Goal: Register for event/course

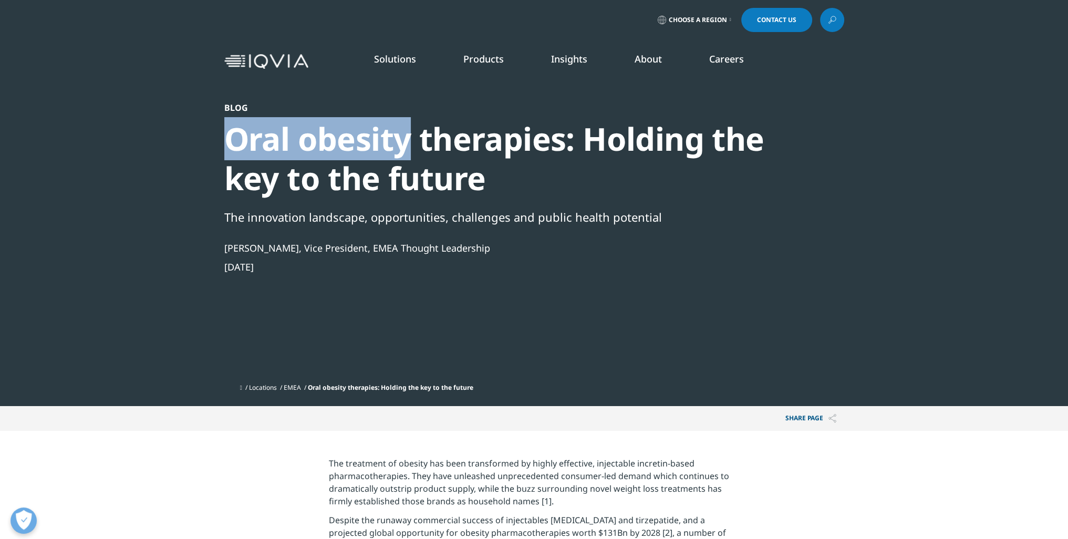
drag, startPoint x: 230, startPoint y: 143, endPoint x: 413, endPoint y: 153, distance: 183.0
click at [413, 153] on div "Oral obesity therapies: Holding the key to the future" at bounding box center [505, 158] width 563 height 79
copy div "Oral obesity"
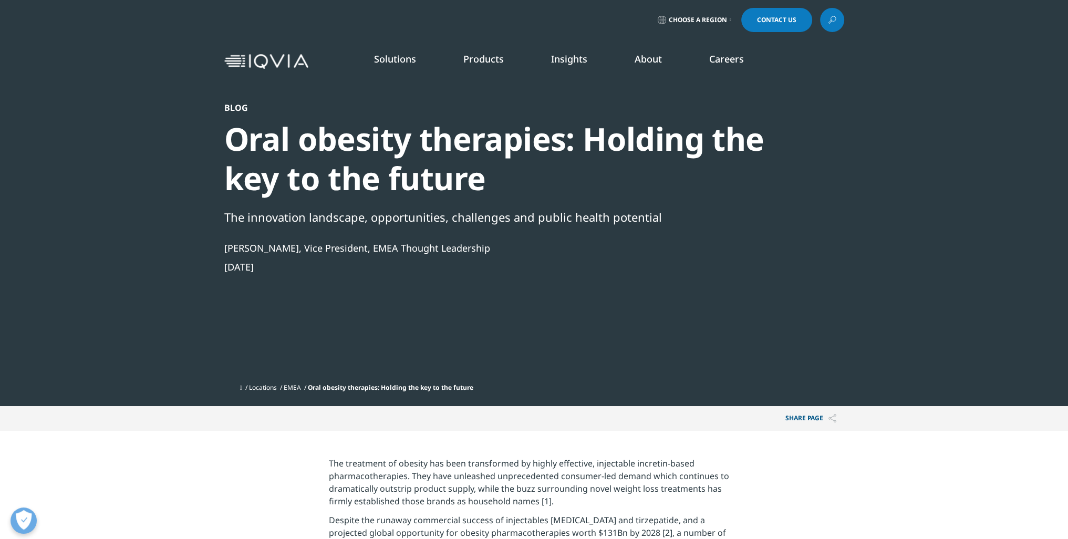
click at [832, 18] on icon at bounding box center [832, 20] width 8 height 14
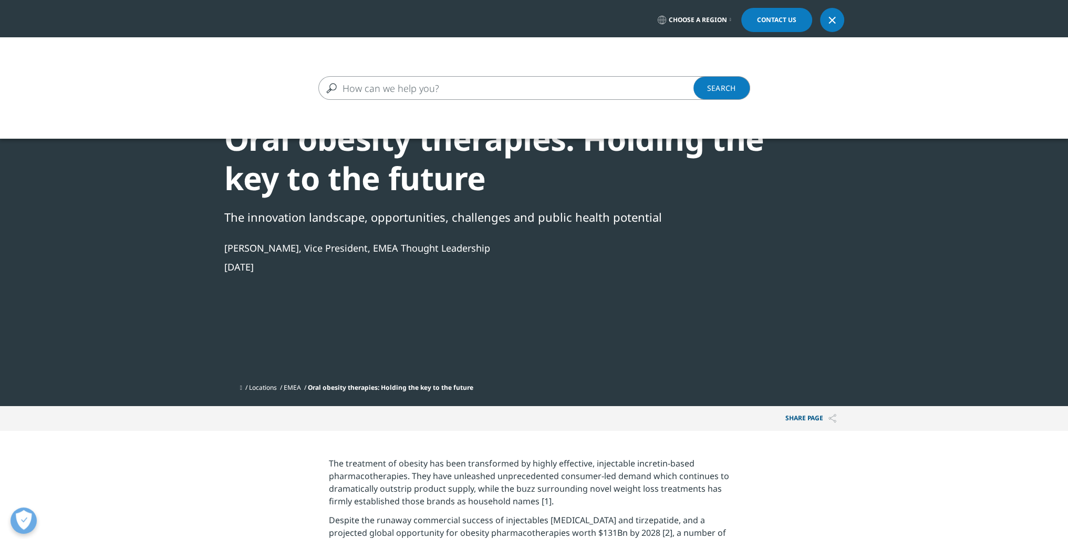
click at [415, 89] on input "Search" at bounding box center [518, 88] width 401 height 24
paste input "Oral obesity"
type input "Oral obesity"
click at [717, 89] on link "Search Loading" at bounding box center [721, 88] width 57 height 24
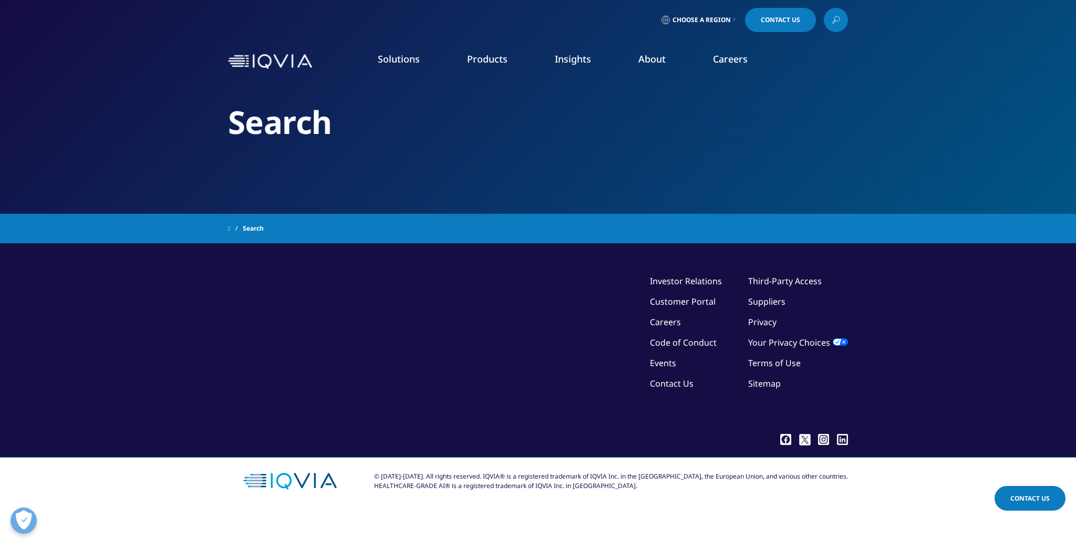
type input "Oral obesity"
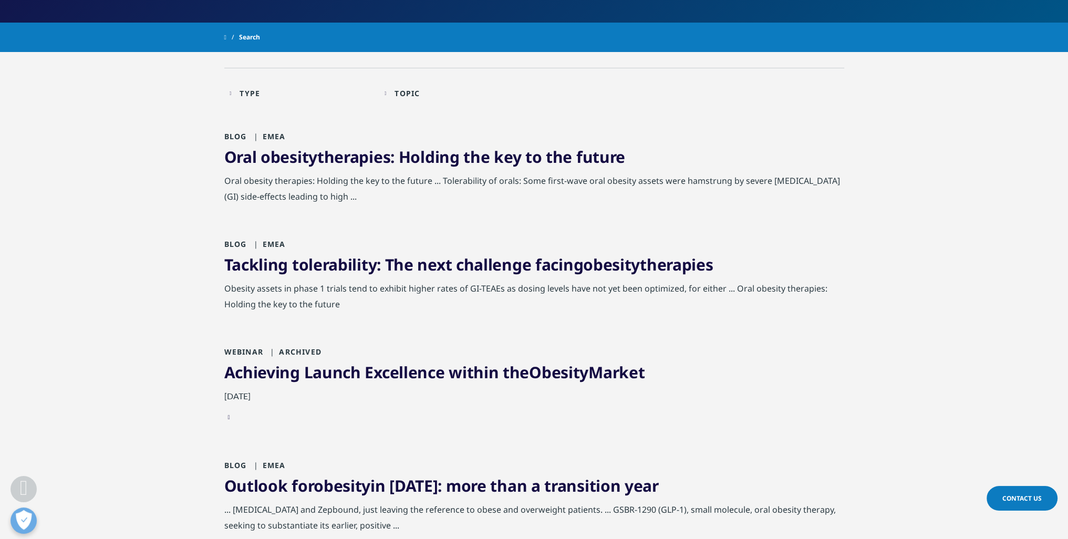
scroll to position [210, 0]
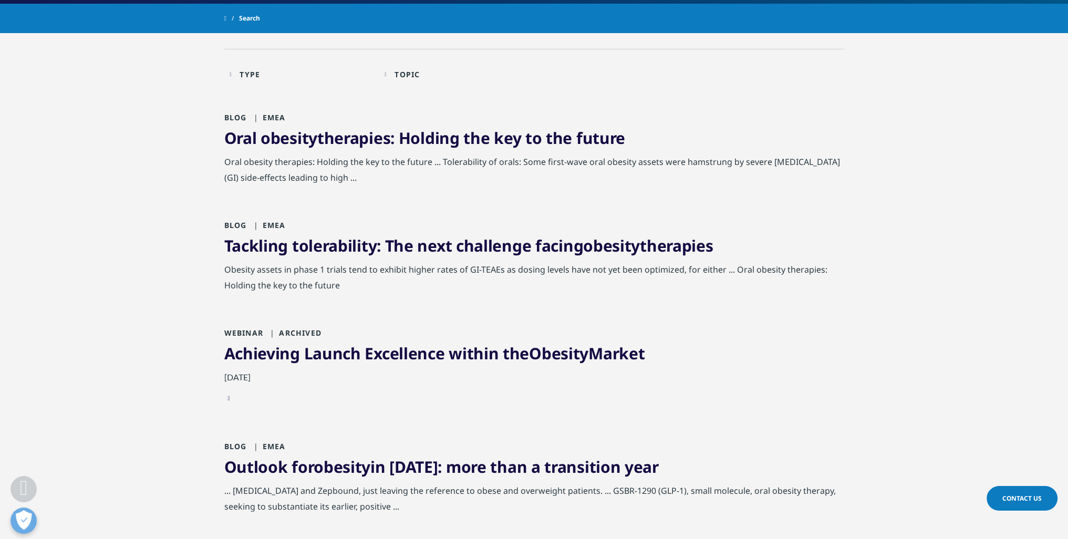
click at [424, 243] on link "Tackling tolerability: The next challenge facing obesity therapies" at bounding box center [468, 246] width 489 height 22
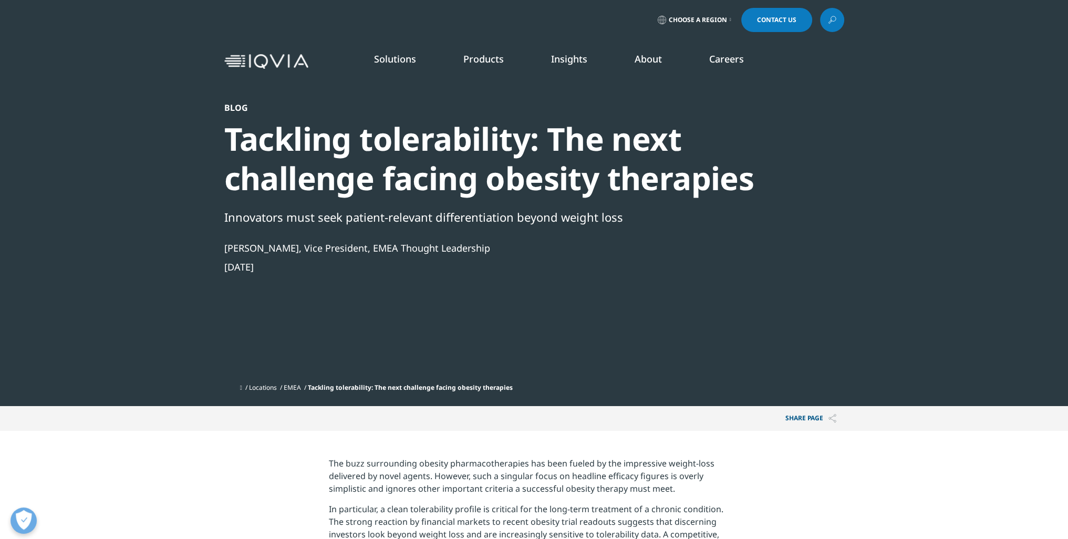
click at [548, 186] on div "Tackling tolerability: The next challenge facing obesity therapies" at bounding box center [505, 158] width 563 height 79
copy div "obesity"
click at [831, 17] on icon at bounding box center [832, 20] width 8 height 14
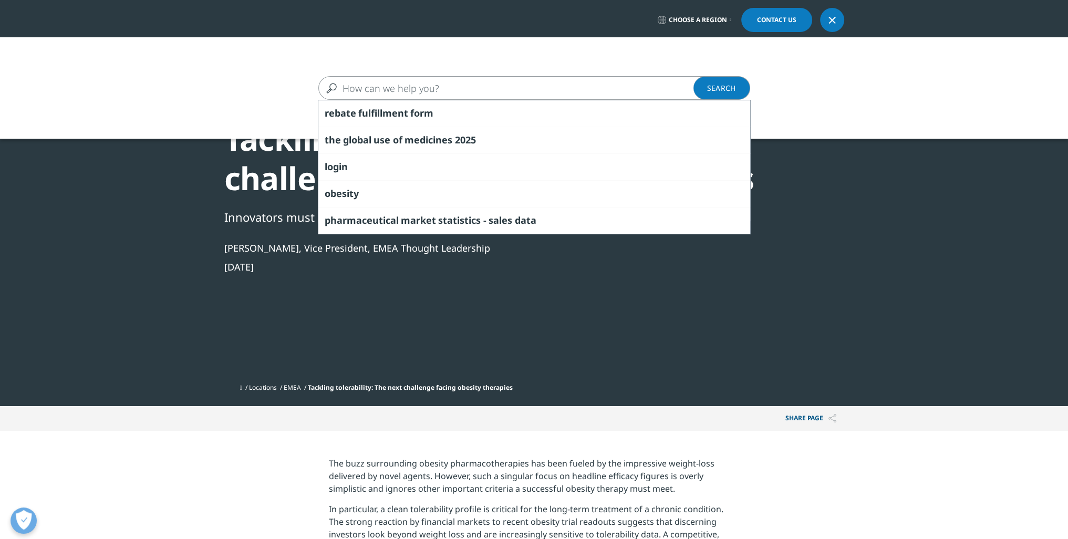
paste input "obesity"
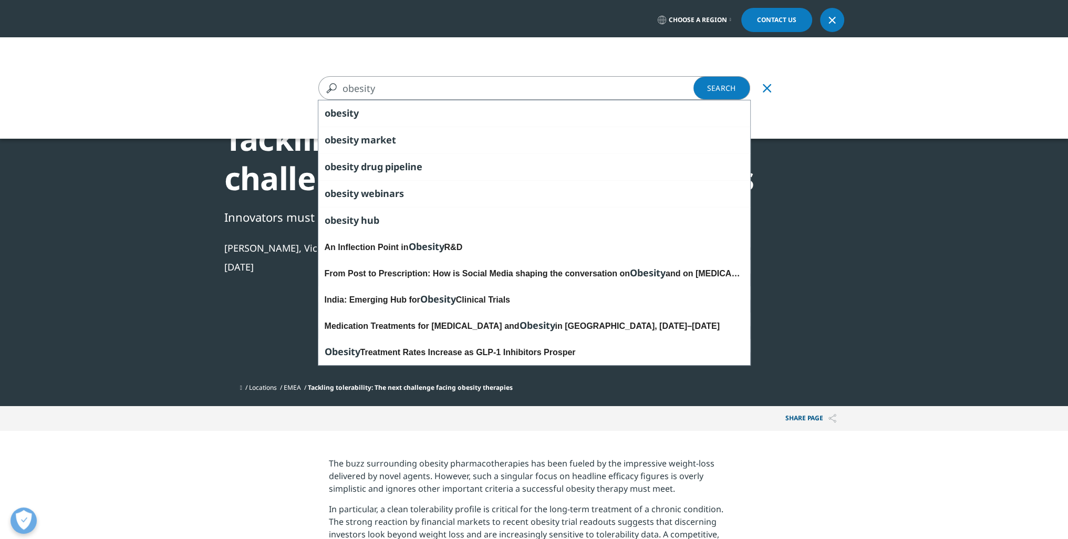
type input "obesity"
click at [737, 86] on link "Search Loading" at bounding box center [721, 88] width 57 height 24
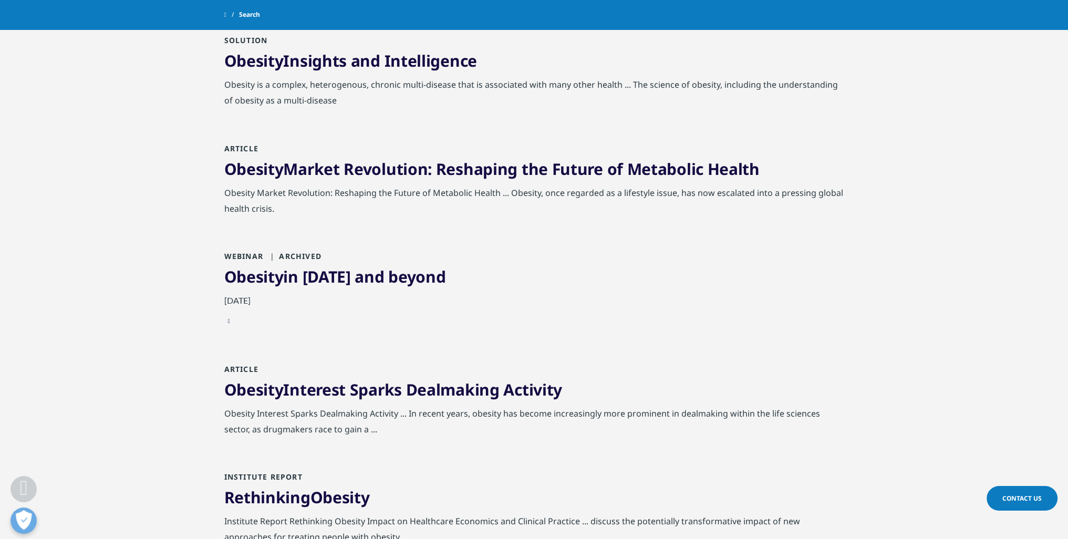
scroll to position [473, 0]
click at [349, 278] on link "Obesity in 2025 and beyond" at bounding box center [335, 277] width 222 height 22
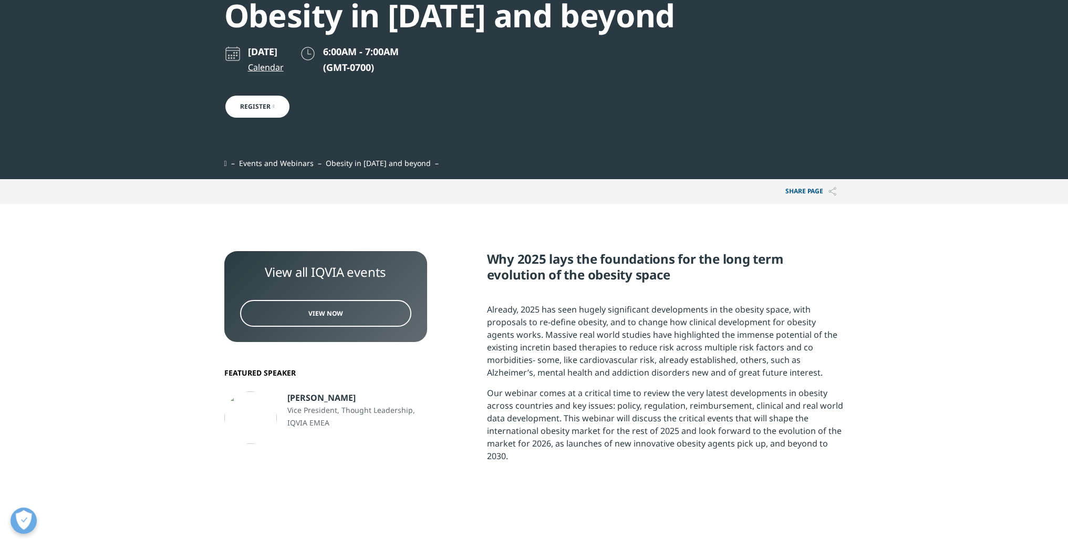
scroll to position [105, 0]
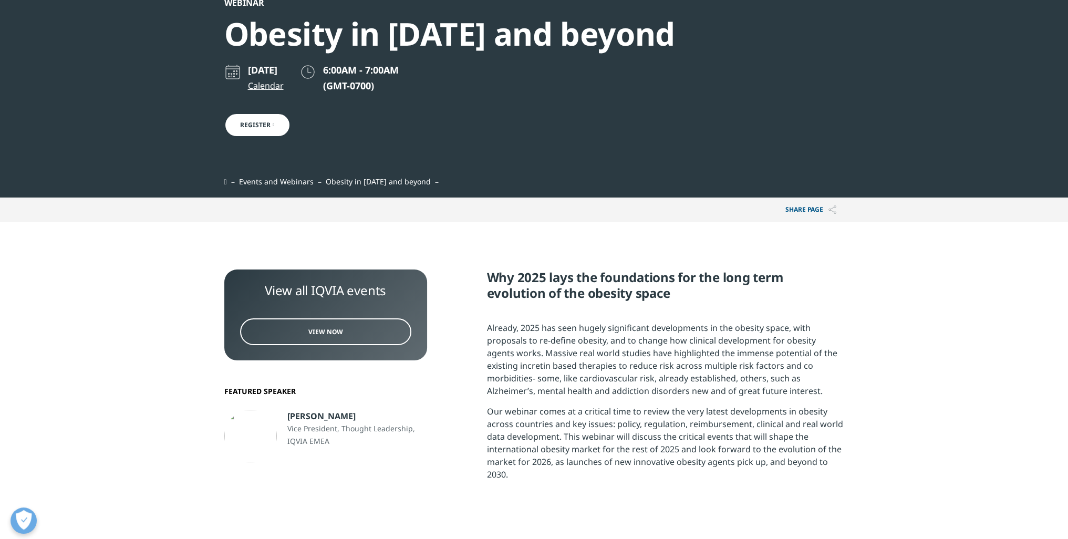
click at [284, 179] on link "Events and Webinars" at bounding box center [276, 181] width 75 height 10
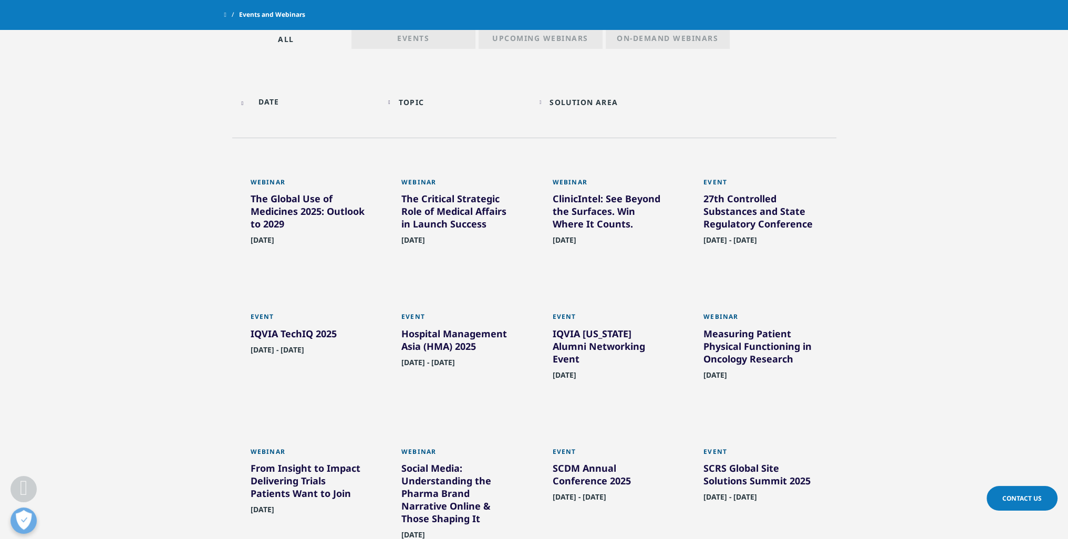
scroll to position [473, 0]
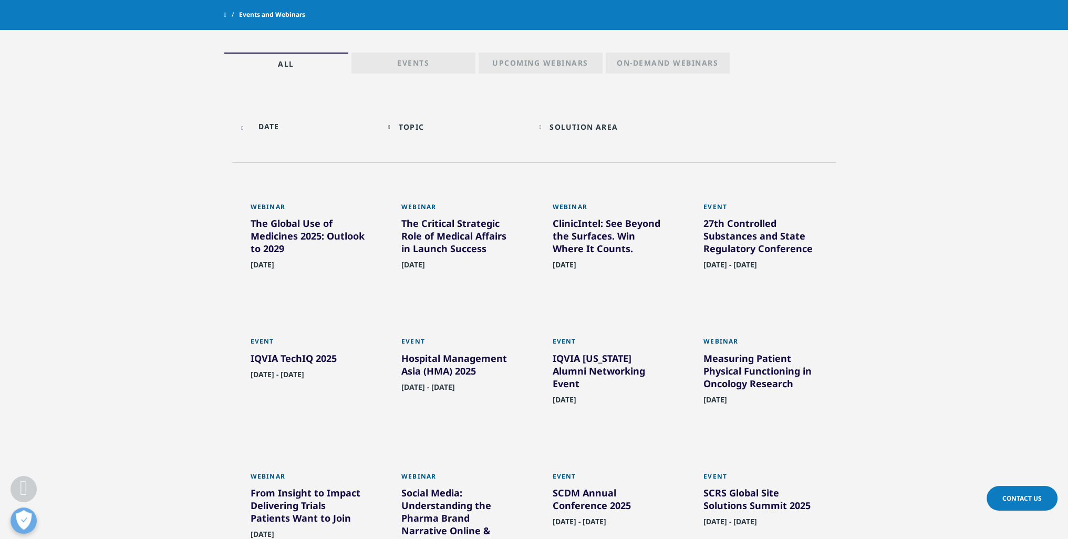
click at [405, 59] on p "Events" at bounding box center [413, 65] width 32 height 15
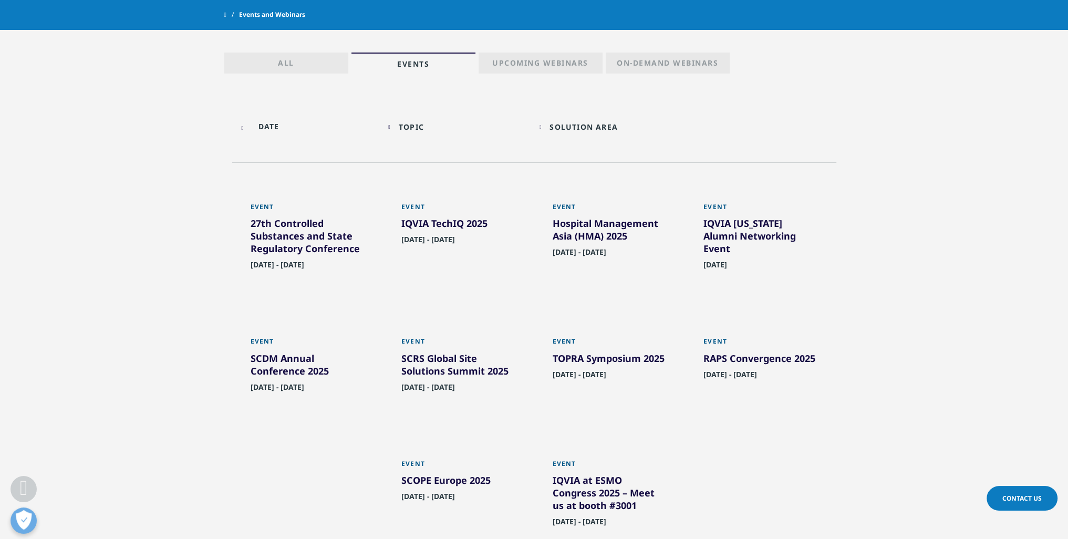
click at [617, 63] on p "On-Demand Webinars" at bounding box center [667, 65] width 101 height 15
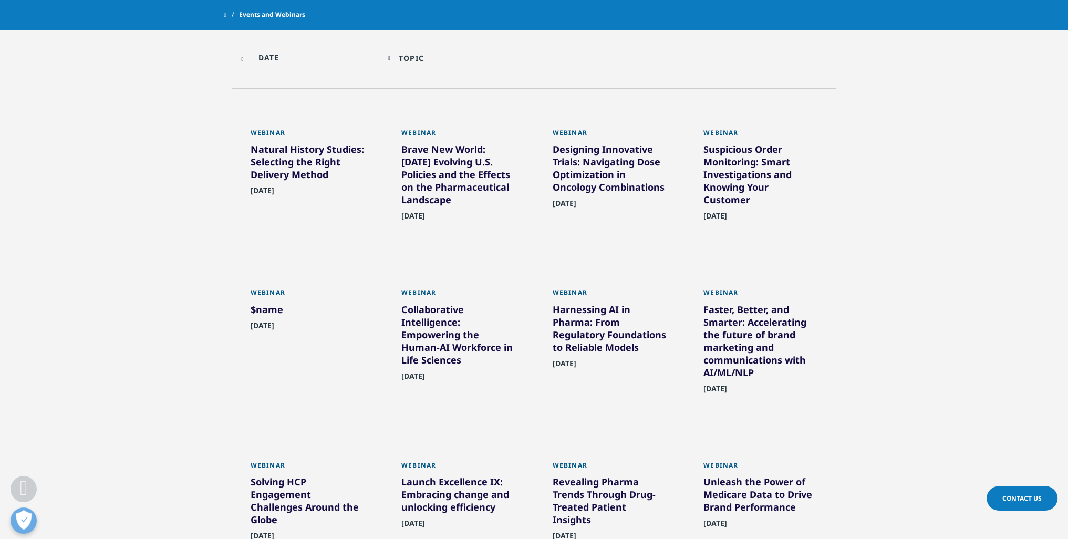
scroll to position [564, 0]
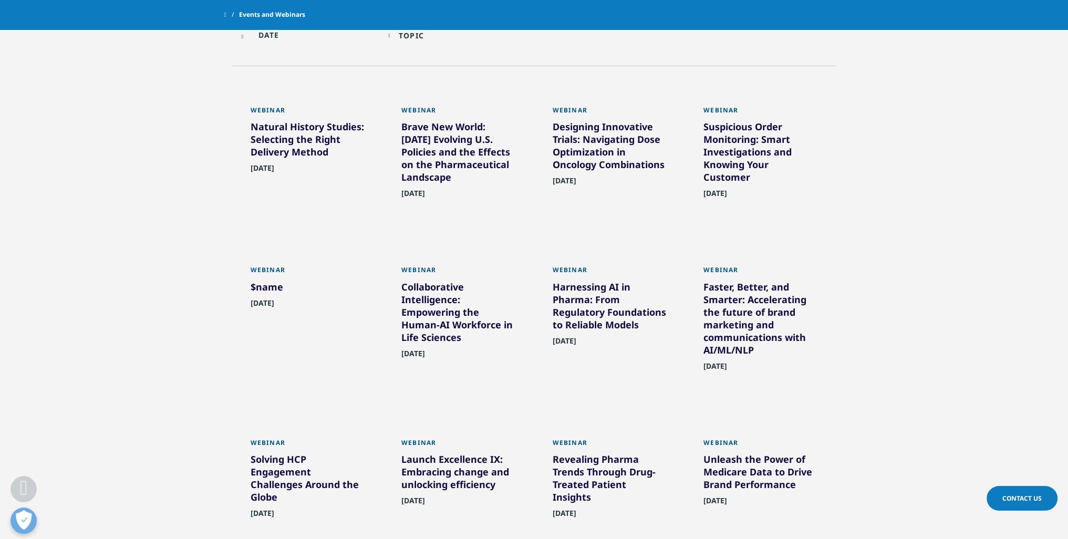
click at [253, 286] on div "$name" at bounding box center [308, 288] width 115 height 17
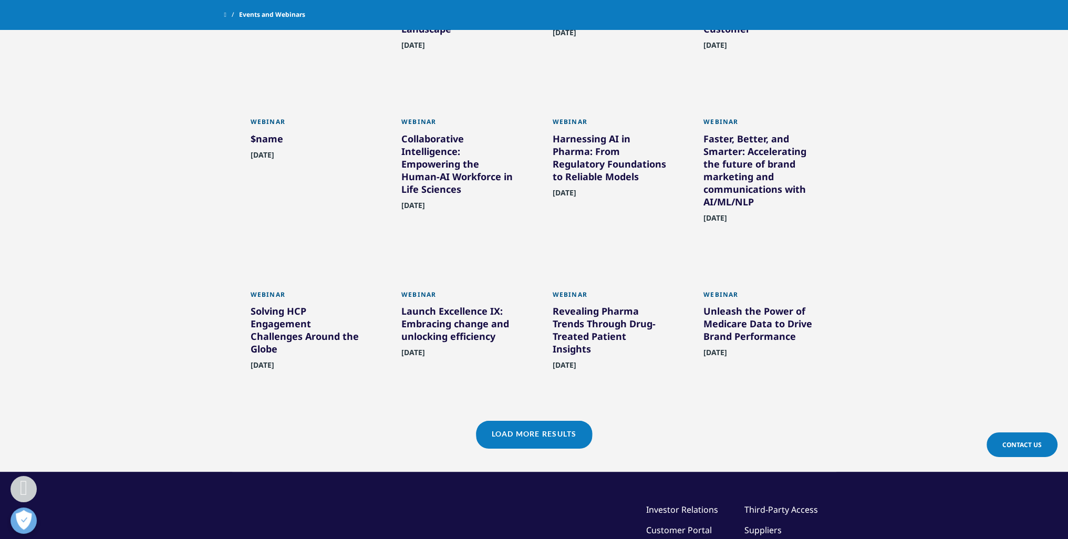
scroll to position [722, 0]
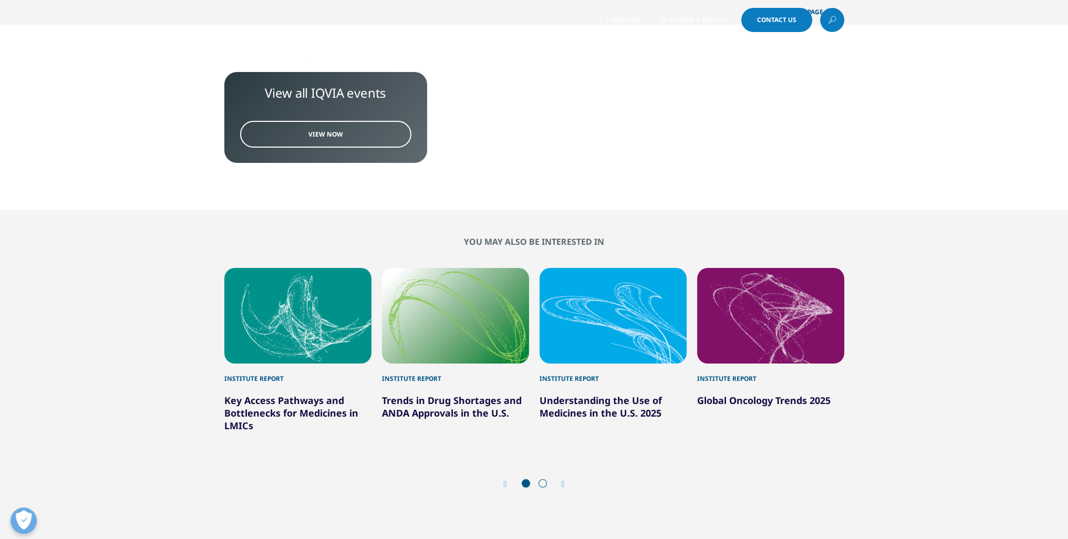
click at [309, 138] on link "View Now" at bounding box center [325, 134] width 171 height 27
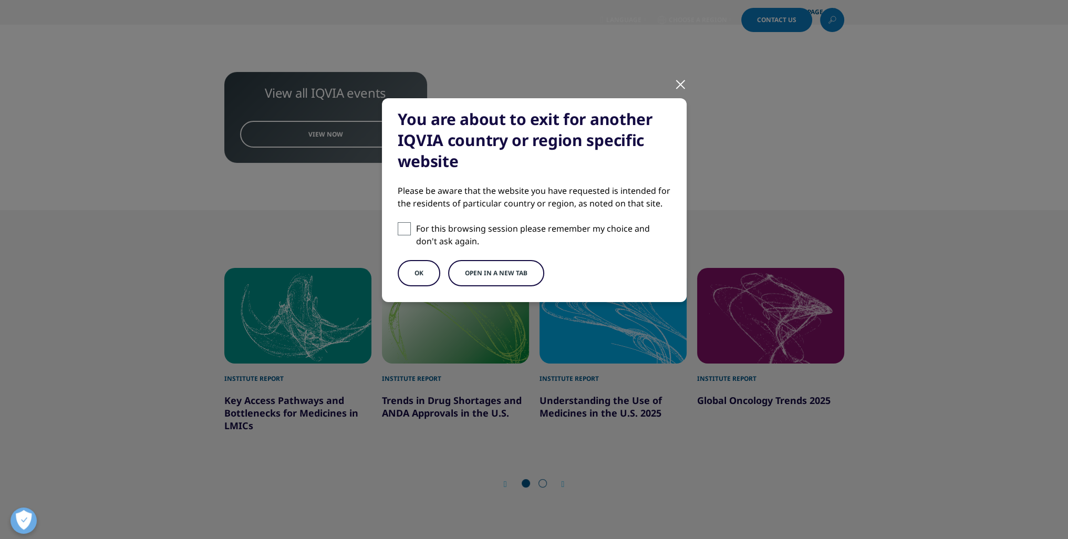
click at [471, 277] on button "Open in a new tab" at bounding box center [496, 273] width 96 height 26
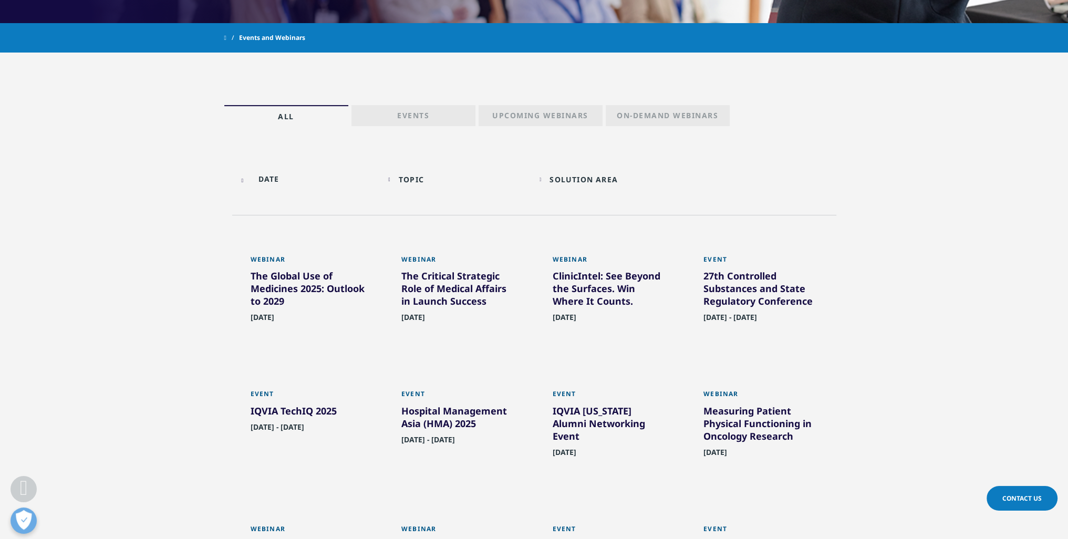
scroll to position [368, 0]
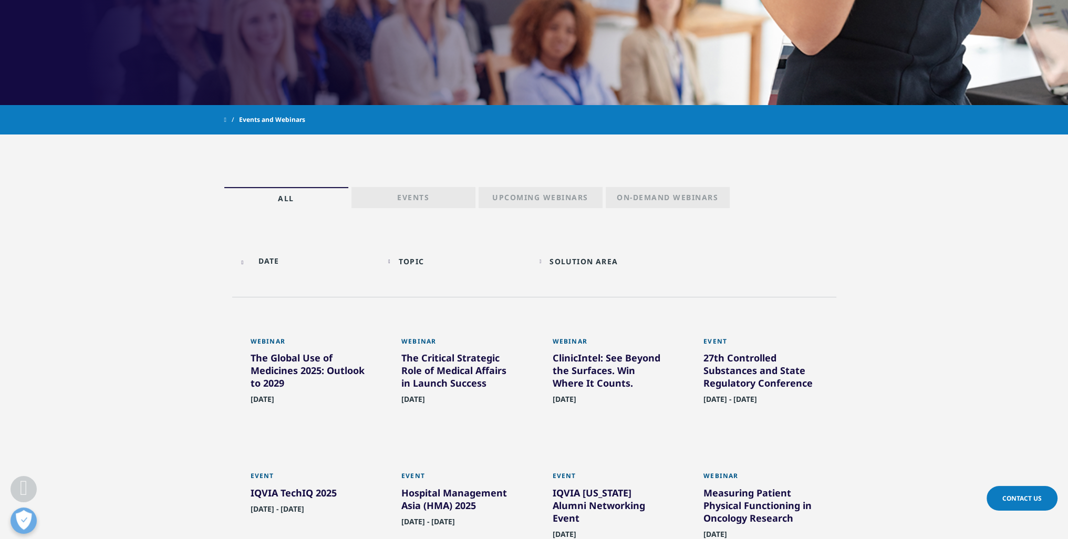
click at [441, 199] on link "Events" at bounding box center [413, 197] width 124 height 21
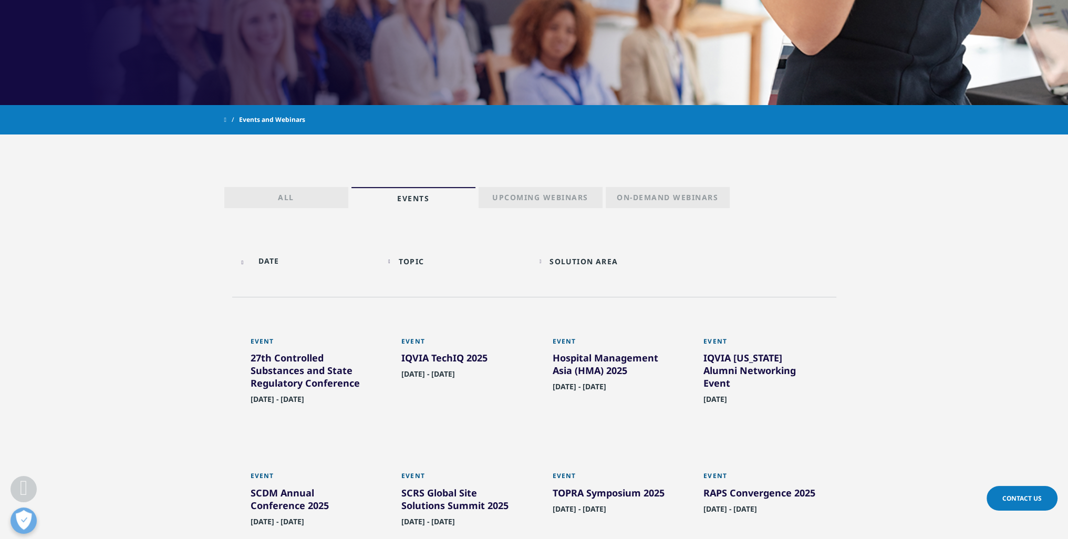
click at [637, 197] on p "On-Demand Webinars" at bounding box center [667, 199] width 101 height 15
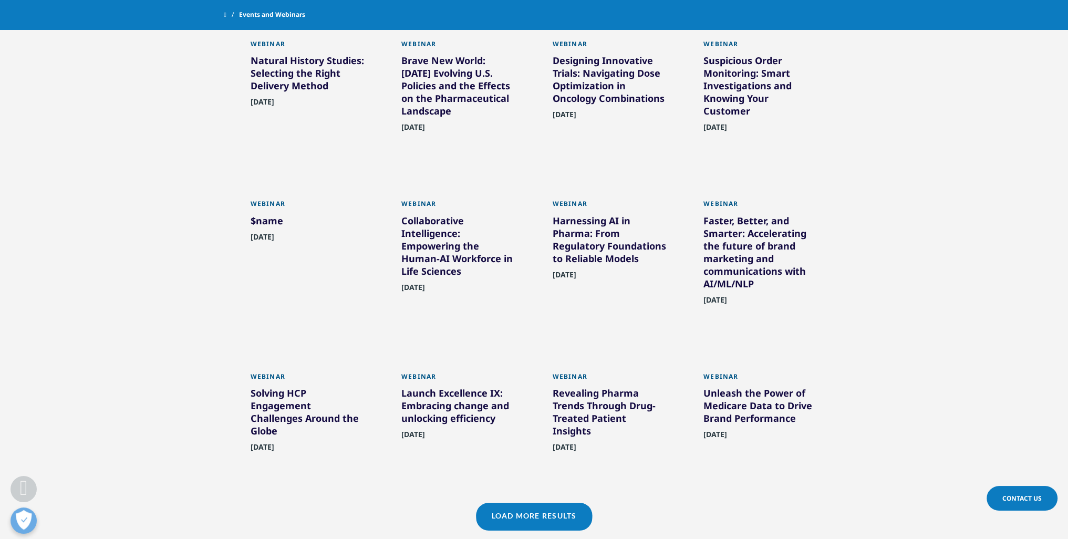
scroll to position [735, 0]
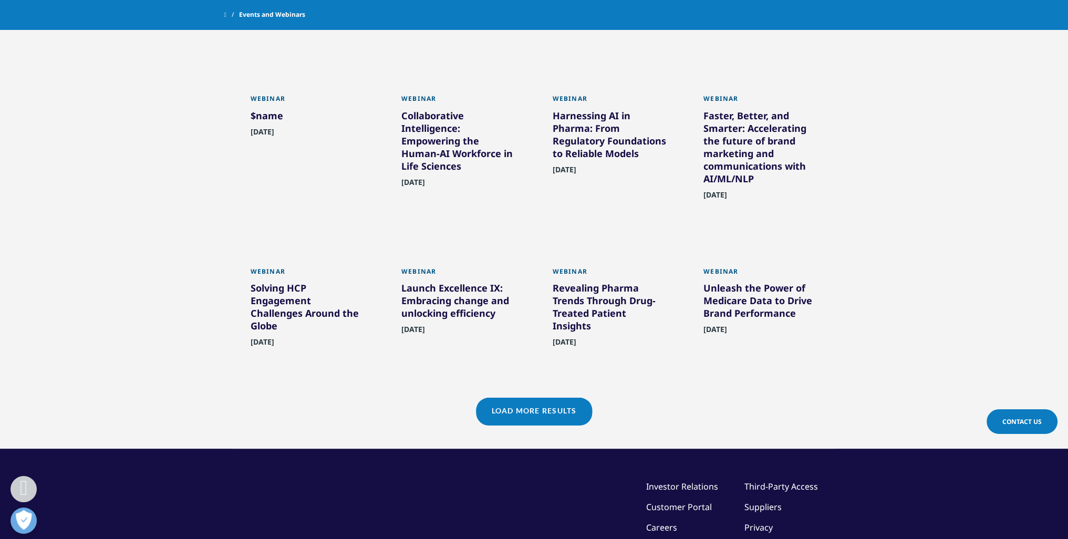
click at [531, 398] on link "Load More Results" at bounding box center [534, 411] width 116 height 26
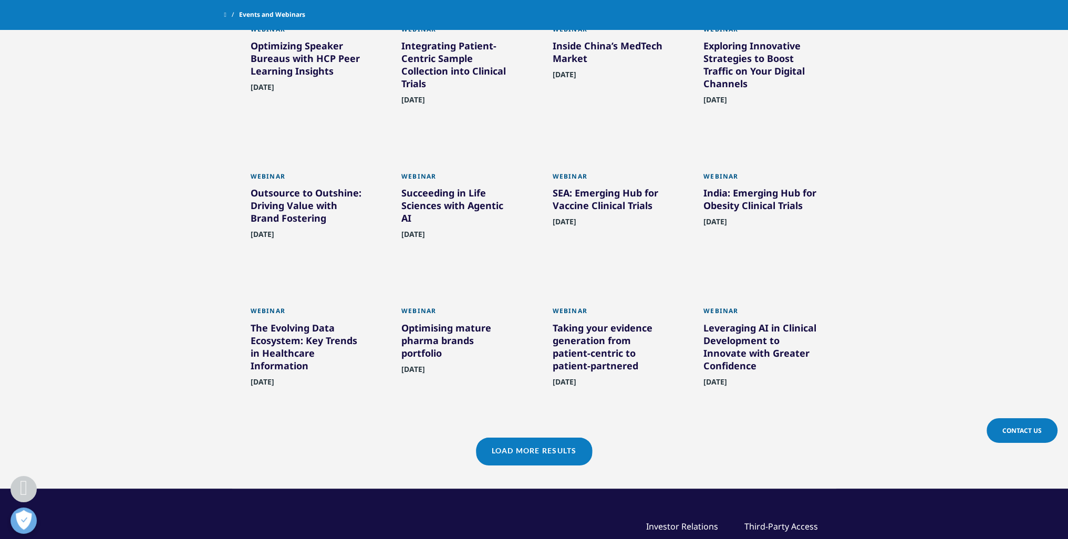
scroll to position [1156, 0]
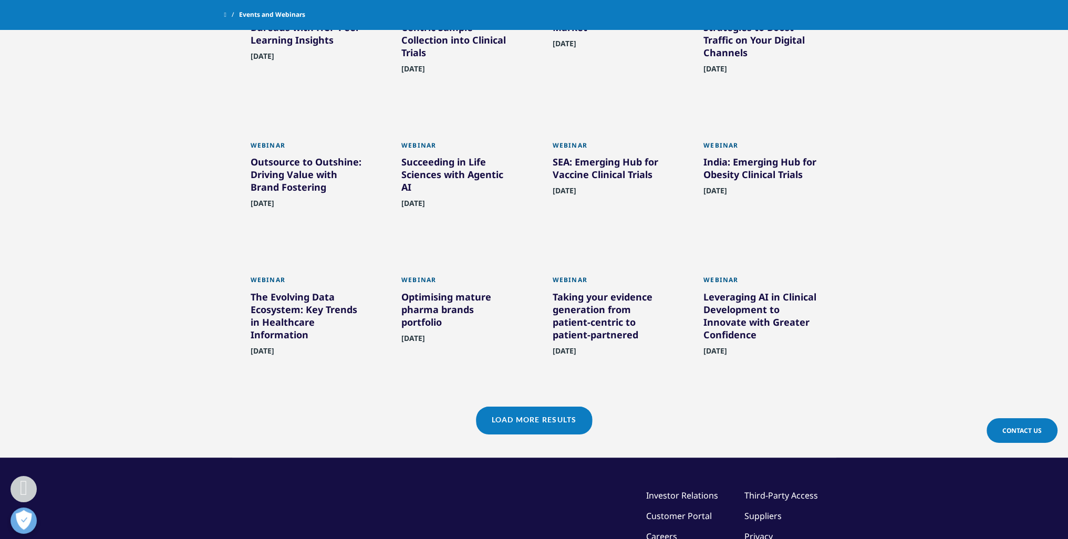
click at [558, 408] on link "Load More Results" at bounding box center [534, 420] width 116 height 26
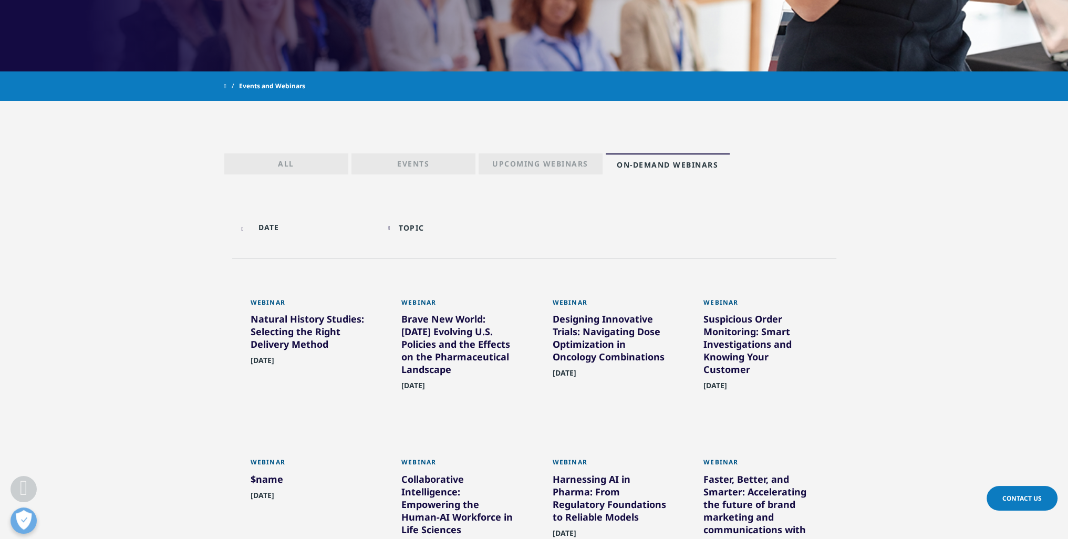
scroll to position [420, 0]
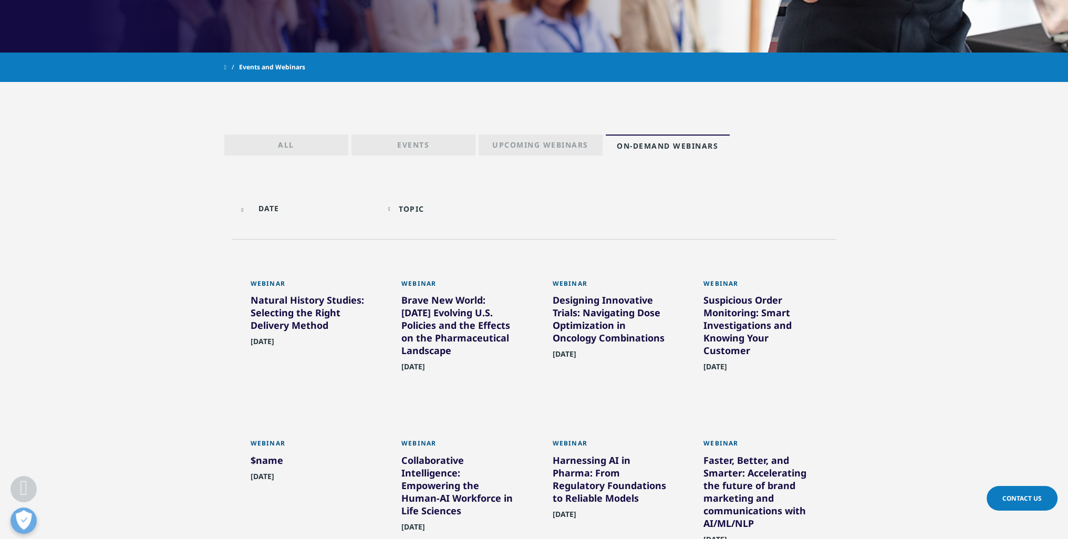
click at [420, 143] on p "Events" at bounding box center [413, 147] width 32 height 15
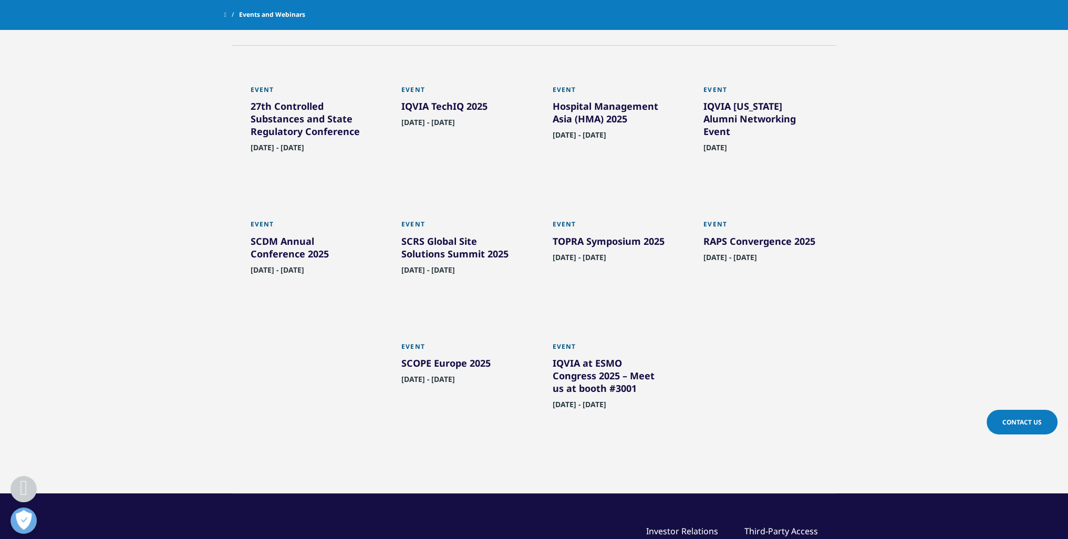
scroll to position [420, 0]
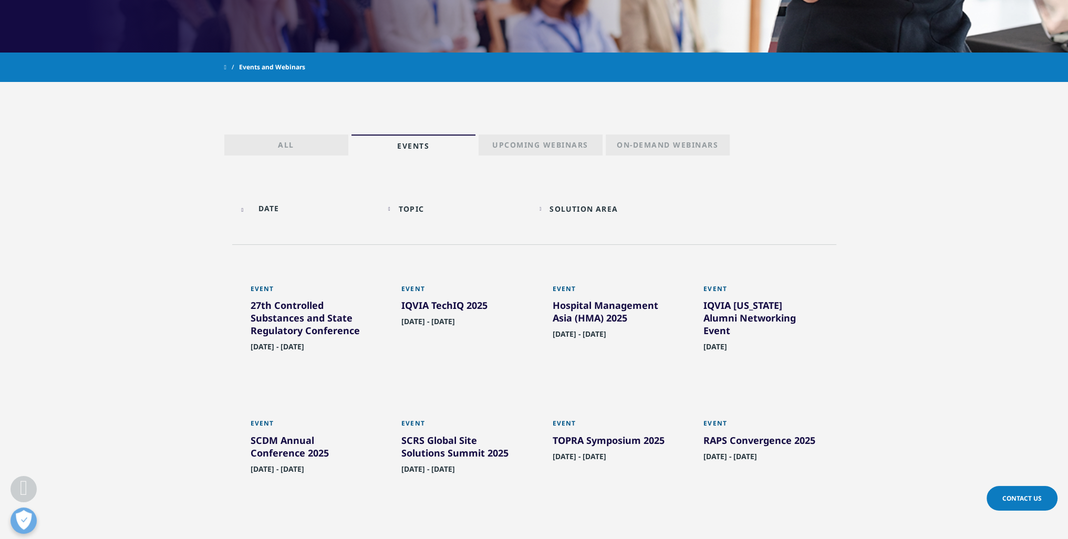
click at [538, 152] on p "Upcoming Webinars" at bounding box center [540, 147] width 96 height 15
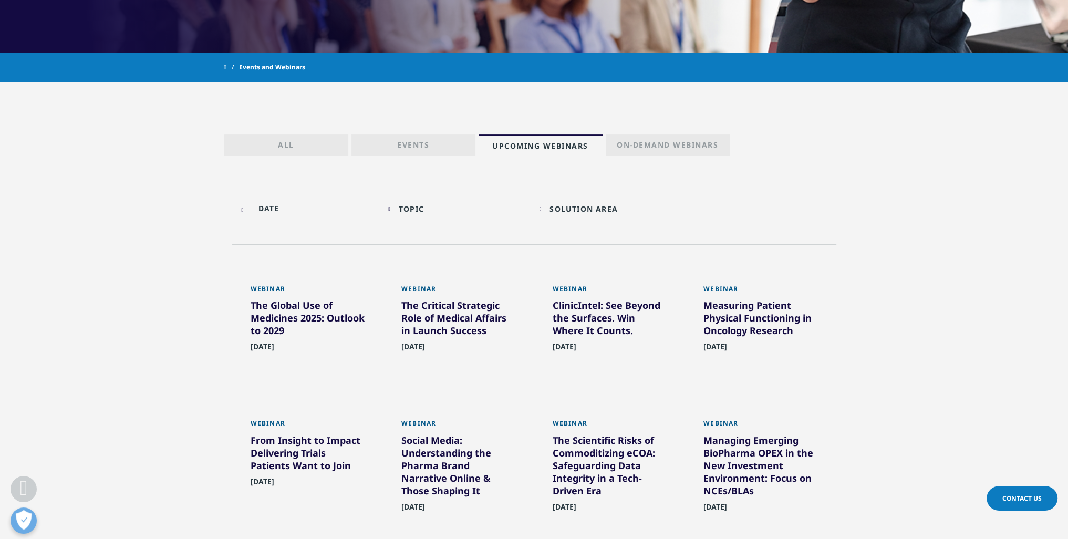
click at [666, 148] on p "On-Demand Webinars" at bounding box center [667, 147] width 101 height 15
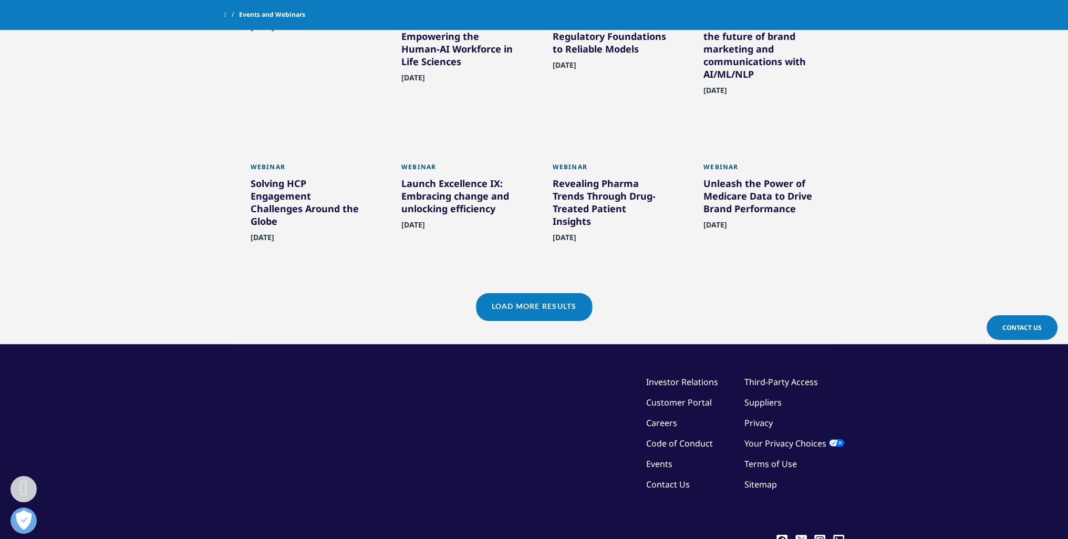
scroll to position [840, 0]
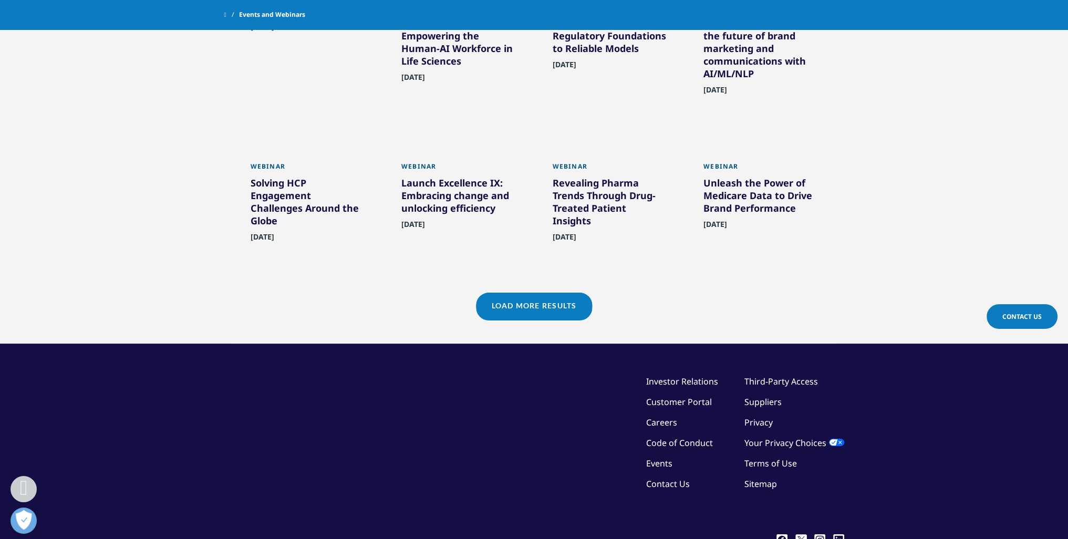
click at [565, 293] on link "Load More Results" at bounding box center [534, 306] width 116 height 26
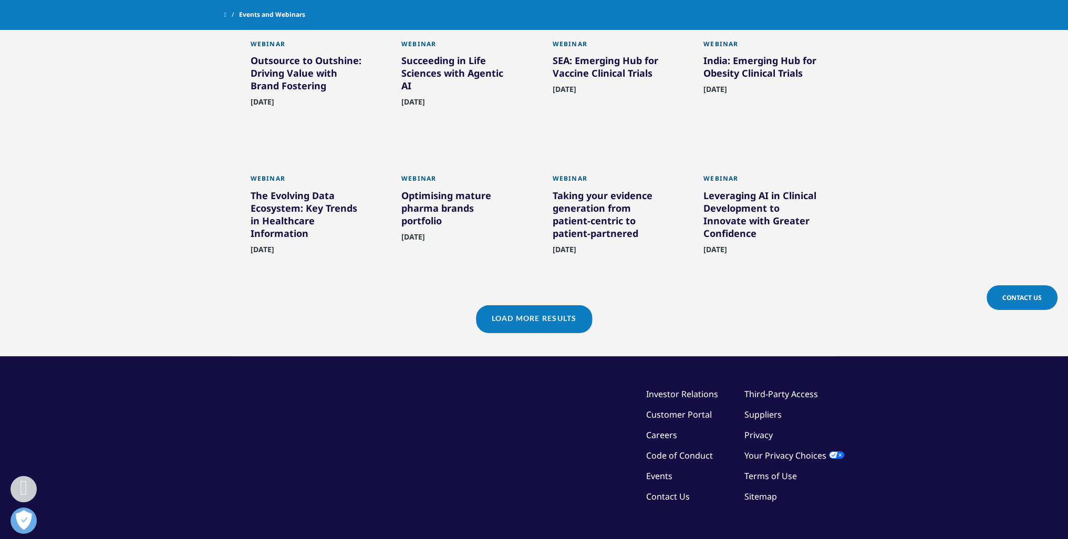
scroll to position [1313, 0]
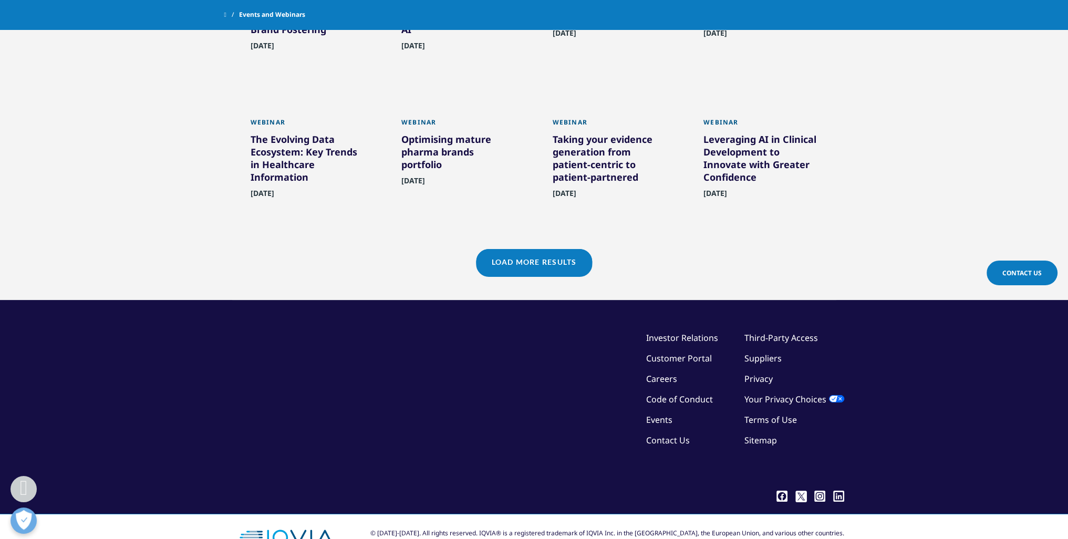
click at [550, 249] on link "Load More Results" at bounding box center [534, 262] width 116 height 26
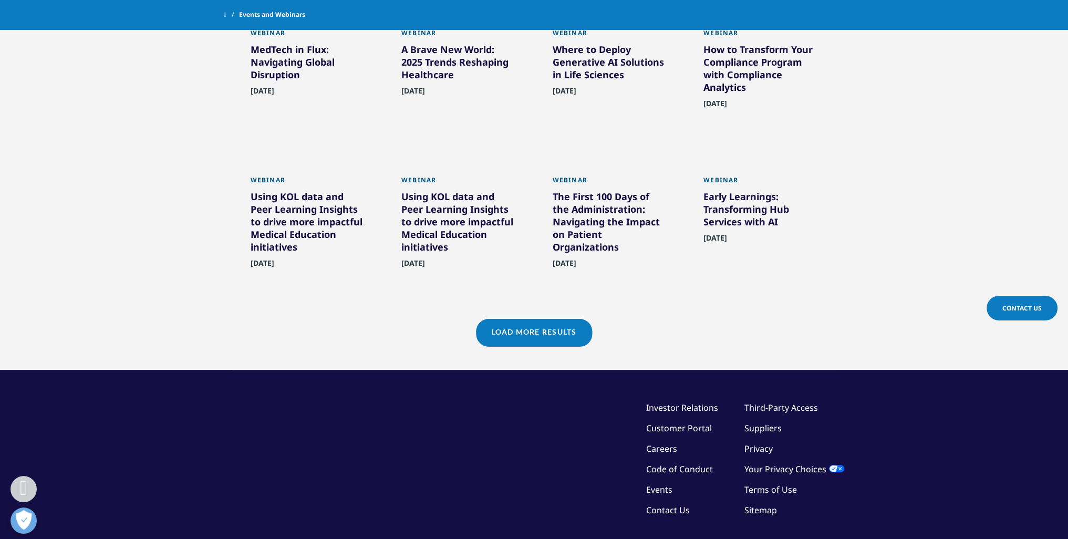
scroll to position [1733, 0]
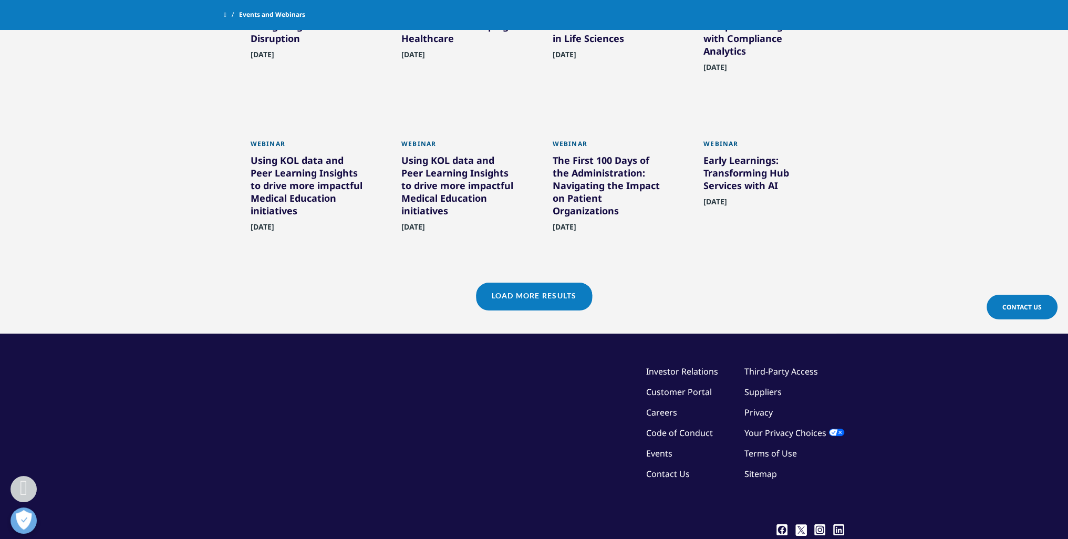
click at [580, 296] on div "Load More Results" at bounding box center [534, 297] width 116 height 28
click at [550, 286] on link "Load More Results" at bounding box center [534, 296] width 116 height 26
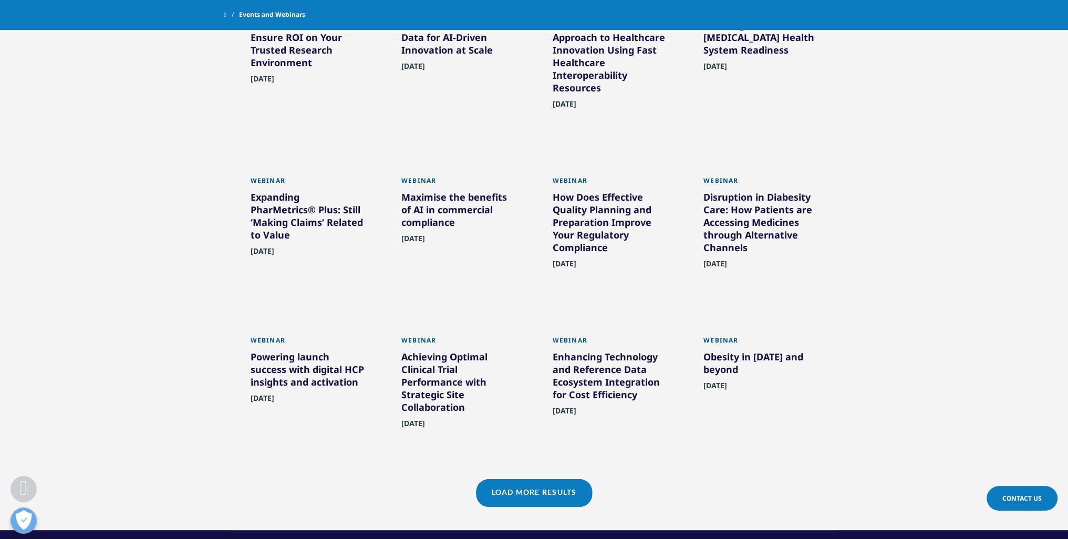
scroll to position [2049, 0]
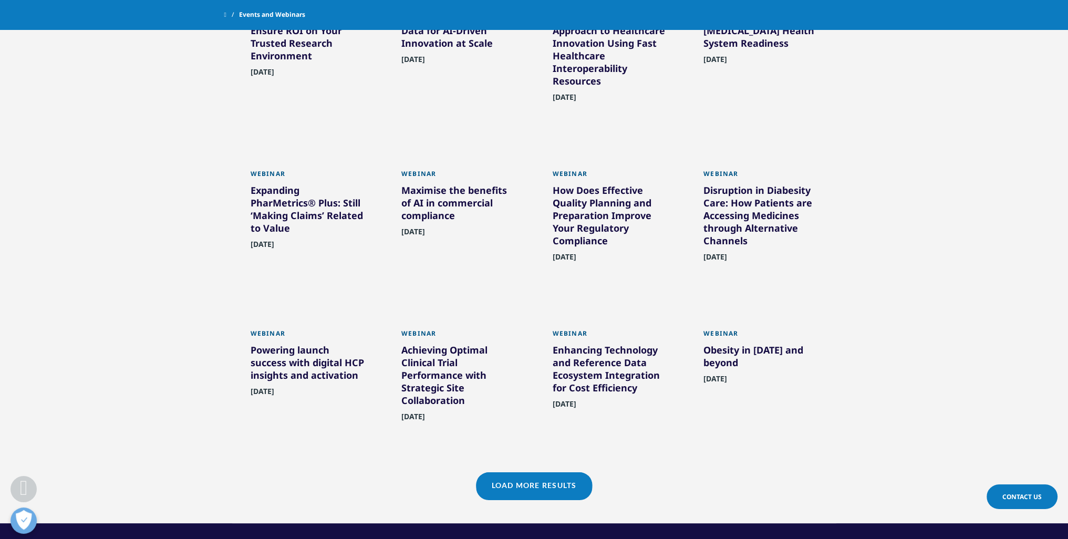
click at [725, 345] on div "Obesity in 2025 and beyond" at bounding box center [760, 358] width 115 height 29
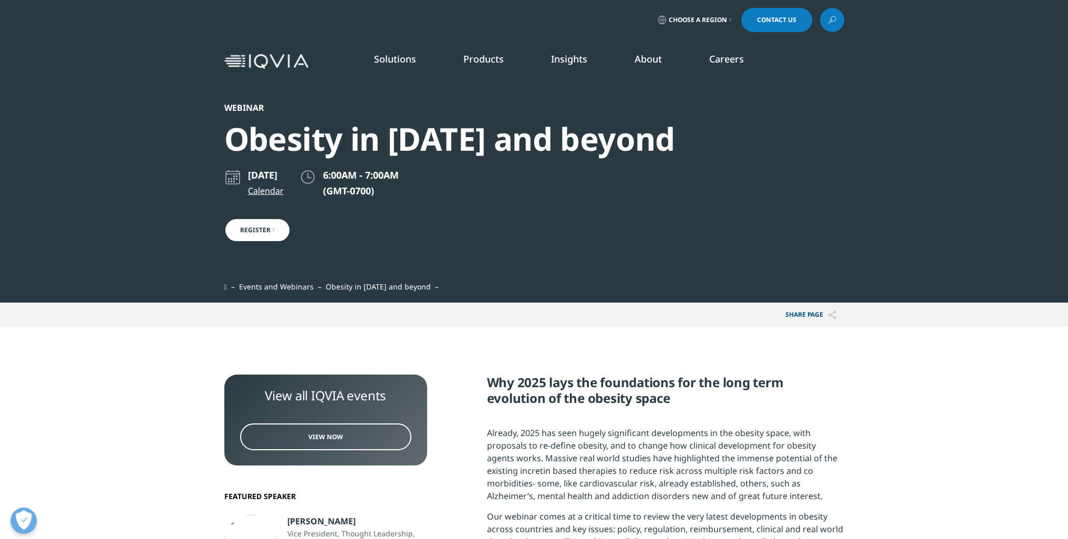
scroll to position [105, 0]
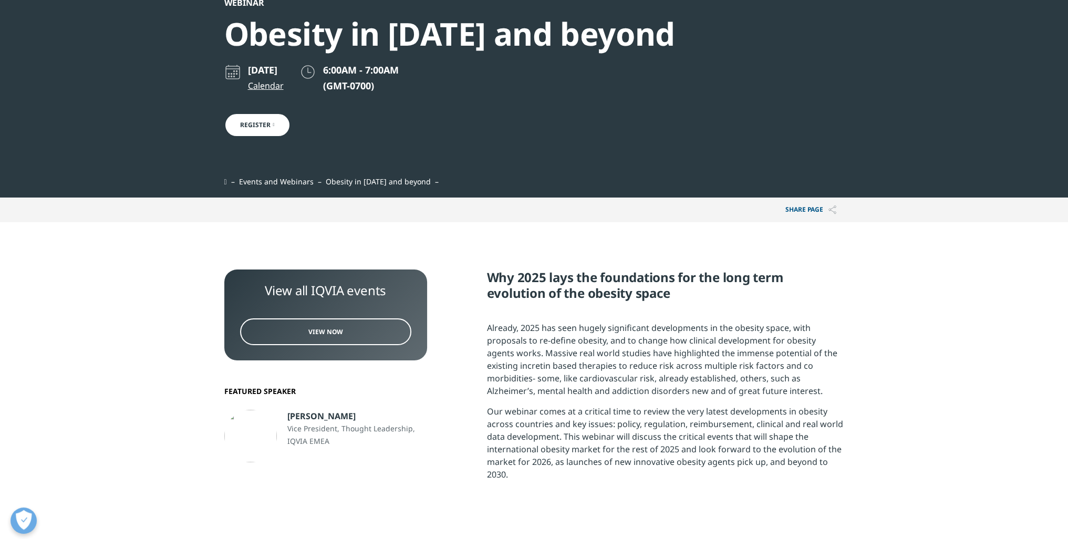
click at [249, 128] on link "Register" at bounding box center [257, 125] width 66 height 24
